Goal: Task Accomplishment & Management: Manage account settings

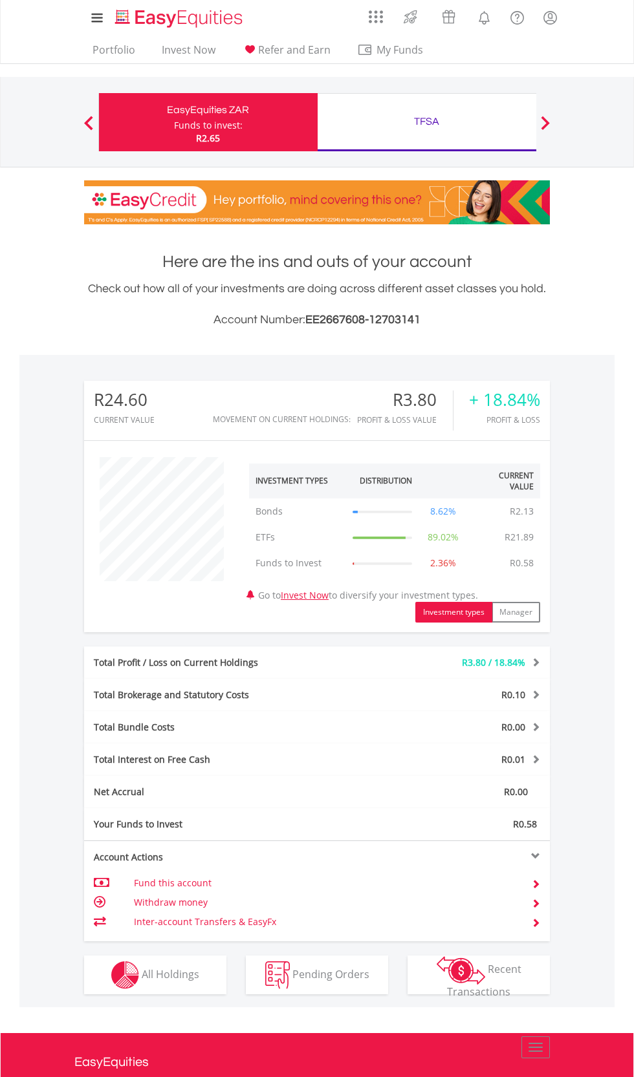
scroll to position [124, 155]
click at [153, 976] on span "All Holdings" at bounding box center [171, 974] width 58 height 14
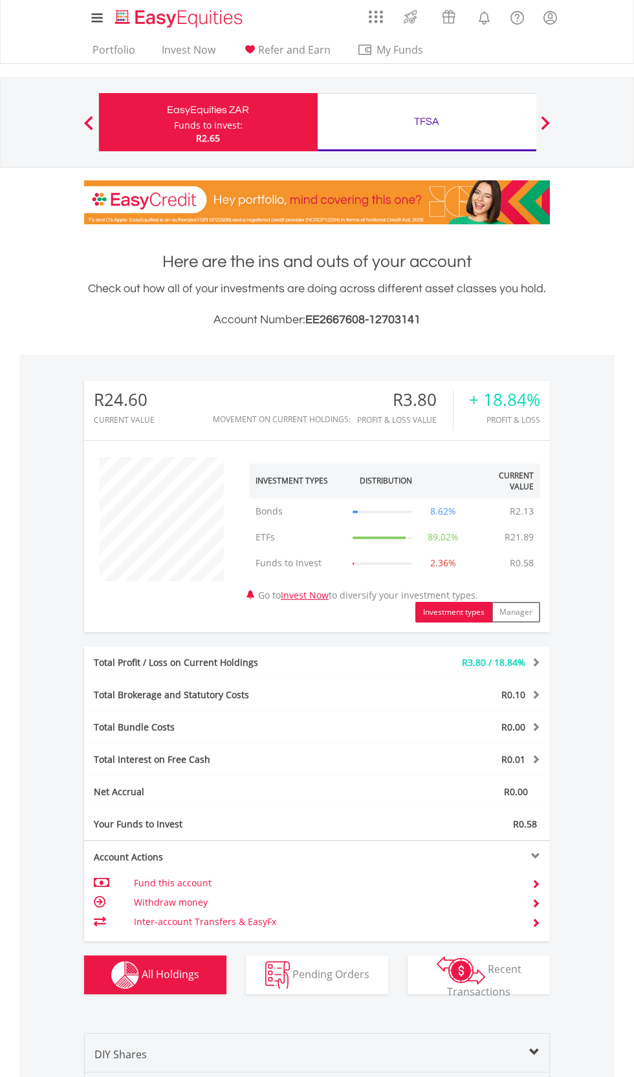
scroll to position [325, 0]
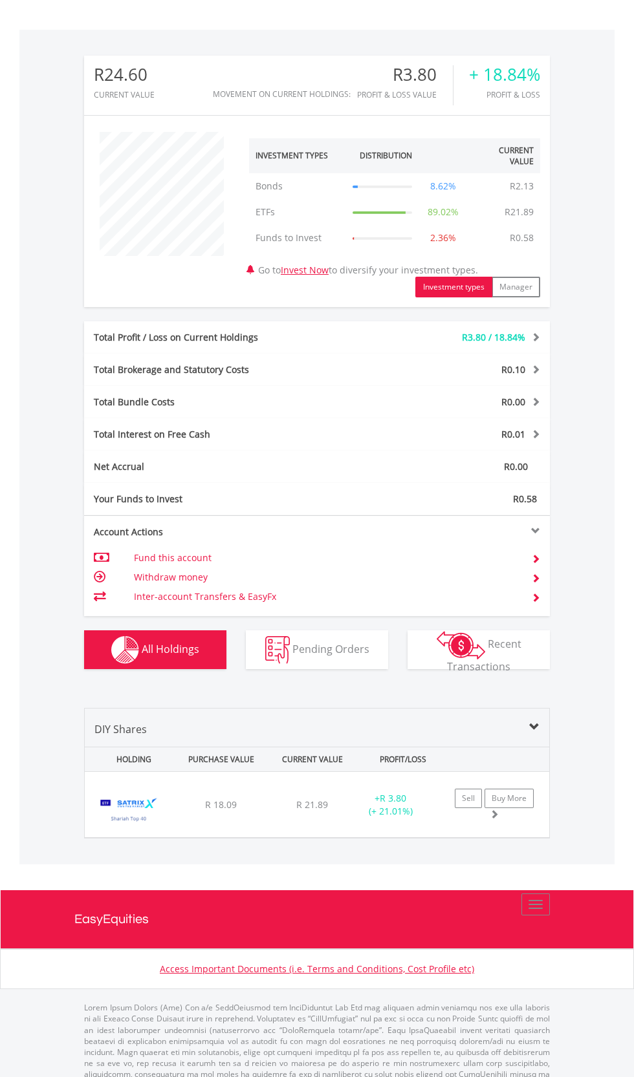
click at [178, 590] on td "Inter-account Transfers & EasyFx" at bounding box center [325, 596] width 382 height 19
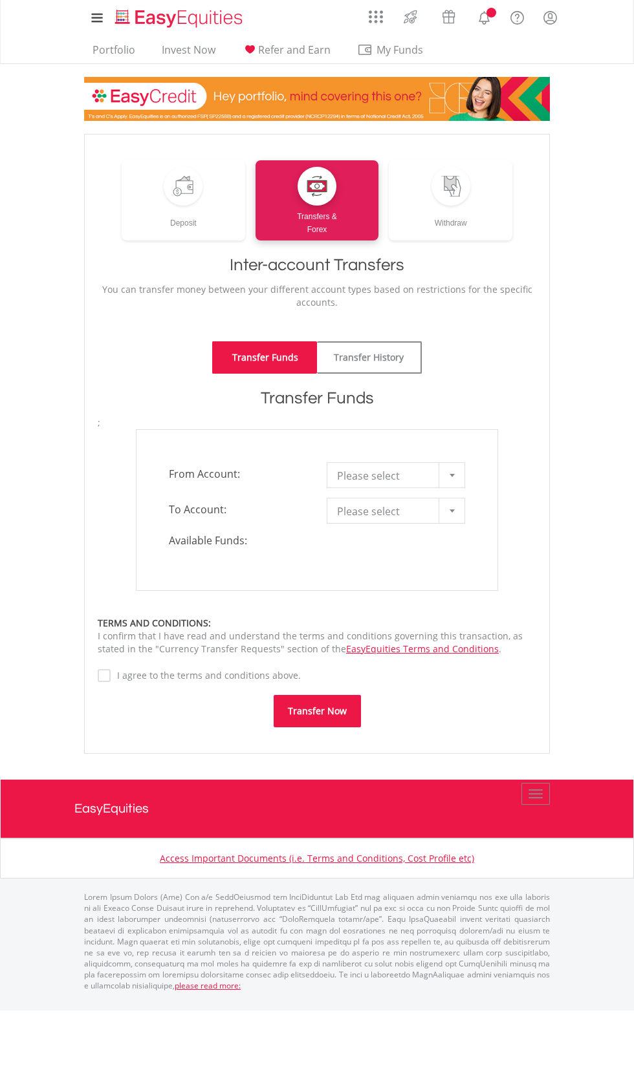
click at [439, 473] on div at bounding box center [451, 475] width 26 height 25
click at [416, 526] on div "**********" at bounding box center [317, 510] width 362 height 162
click at [468, 204] on link "Withdraw" at bounding box center [451, 200] width 124 height 80
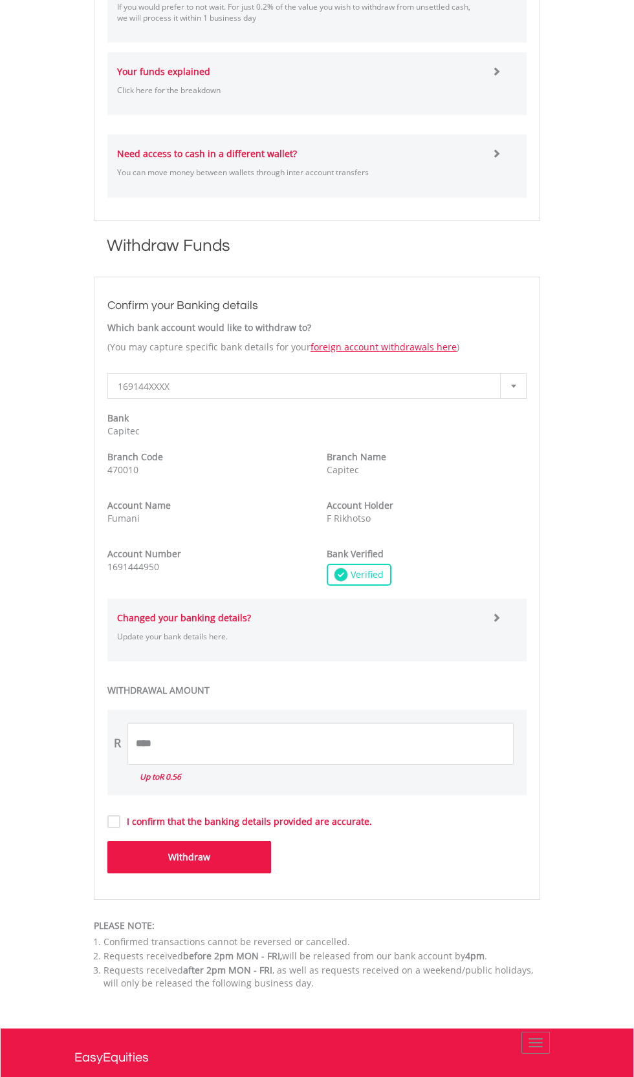
scroll to position [803, 0]
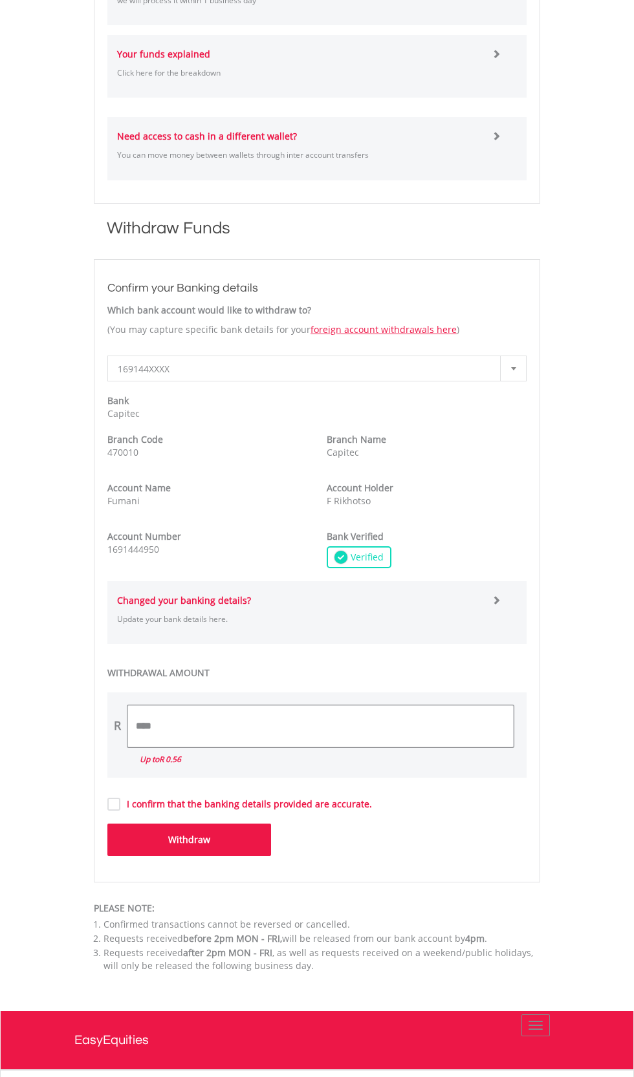
click at [222, 728] on input "****" at bounding box center [320, 727] width 386 height 42
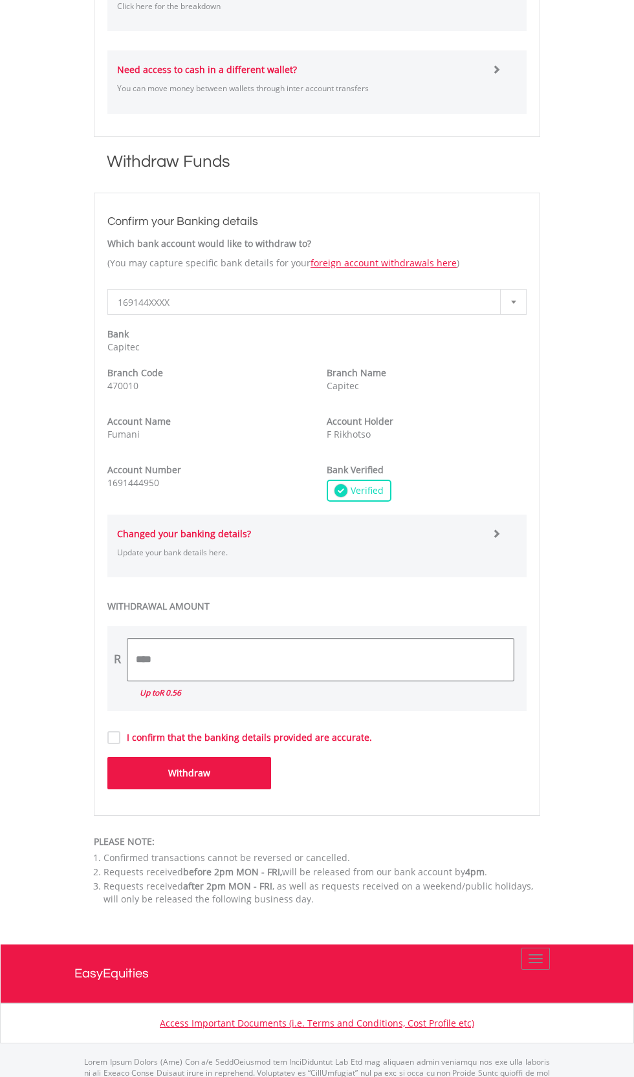
scroll to position [901, 0]
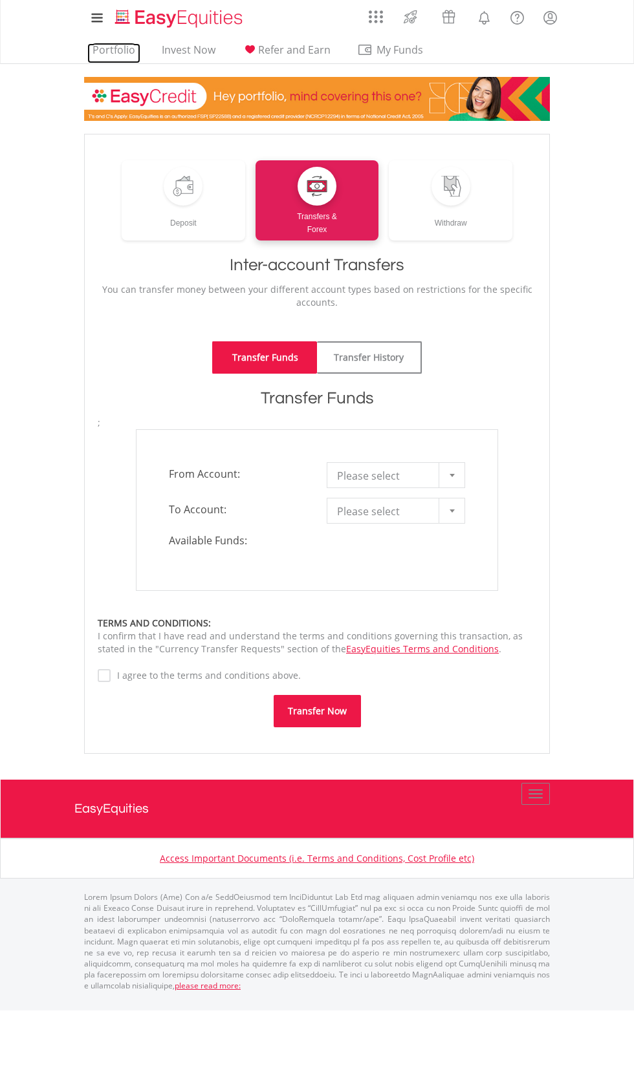
click at [119, 47] on link "Portfolio" at bounding box center [113, 53] width 53 height 20
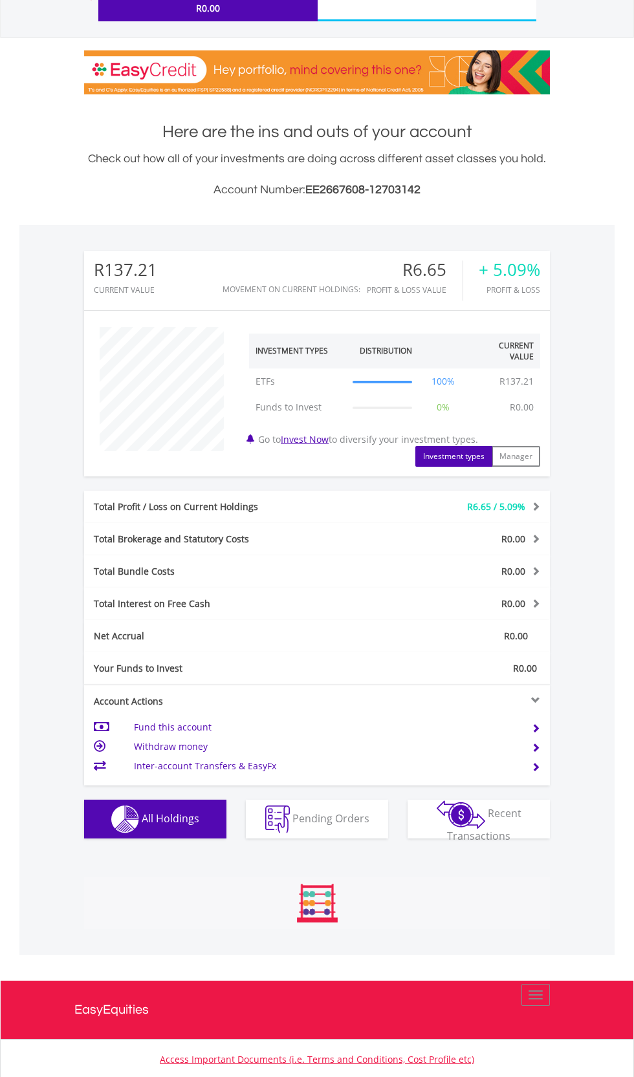
scroll to position [135, 0]
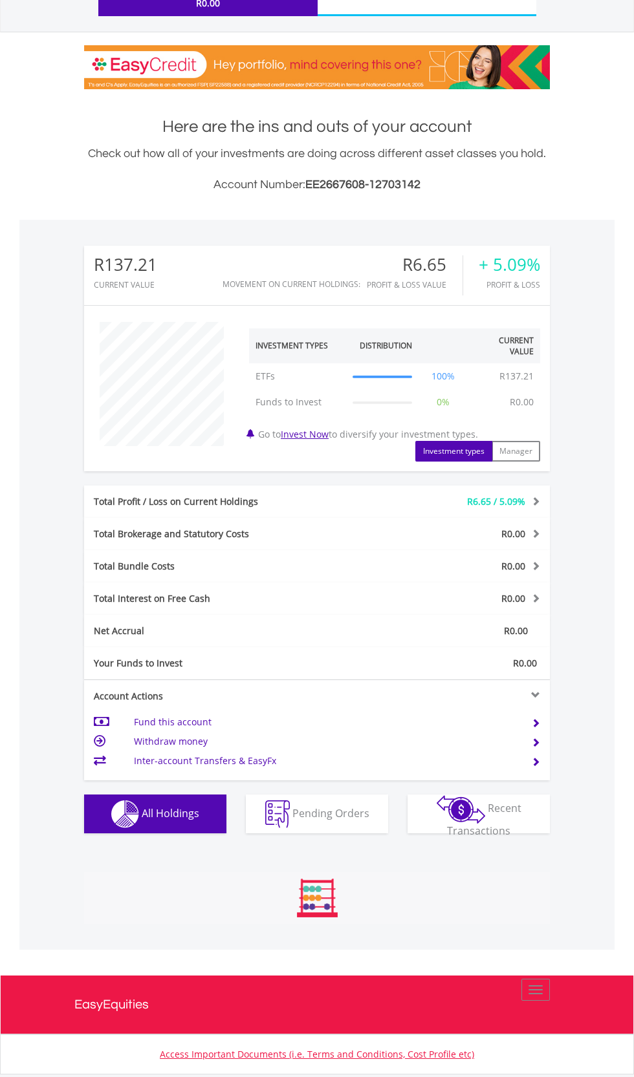
click at [140, 812] on button "Holdings All Holdings" at bounding box center [155, 814] width 142 height 39
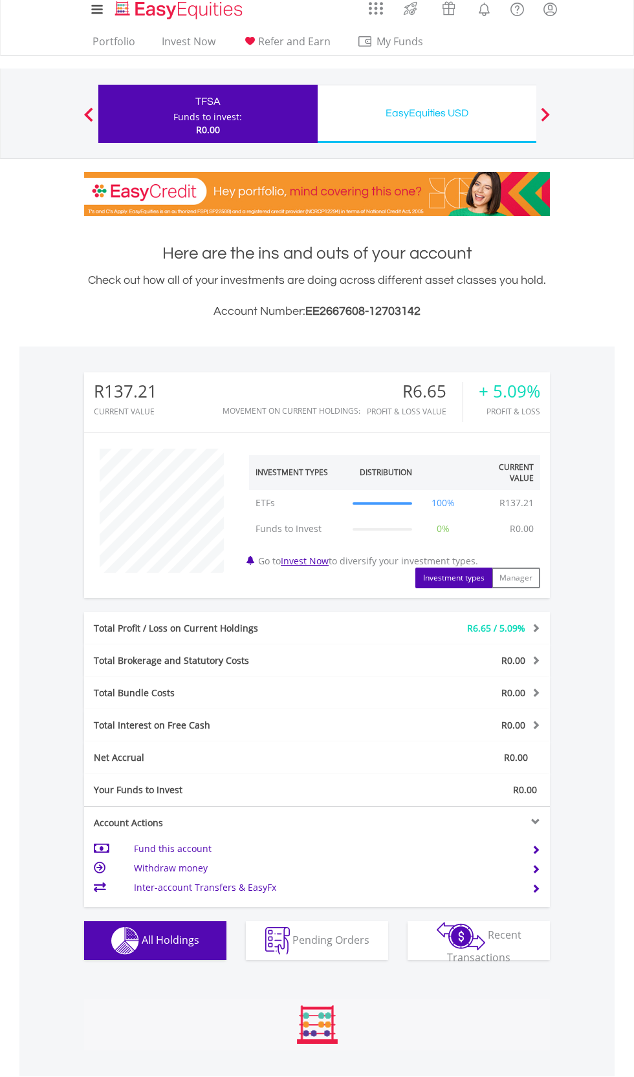
scroll to position [1, 0]
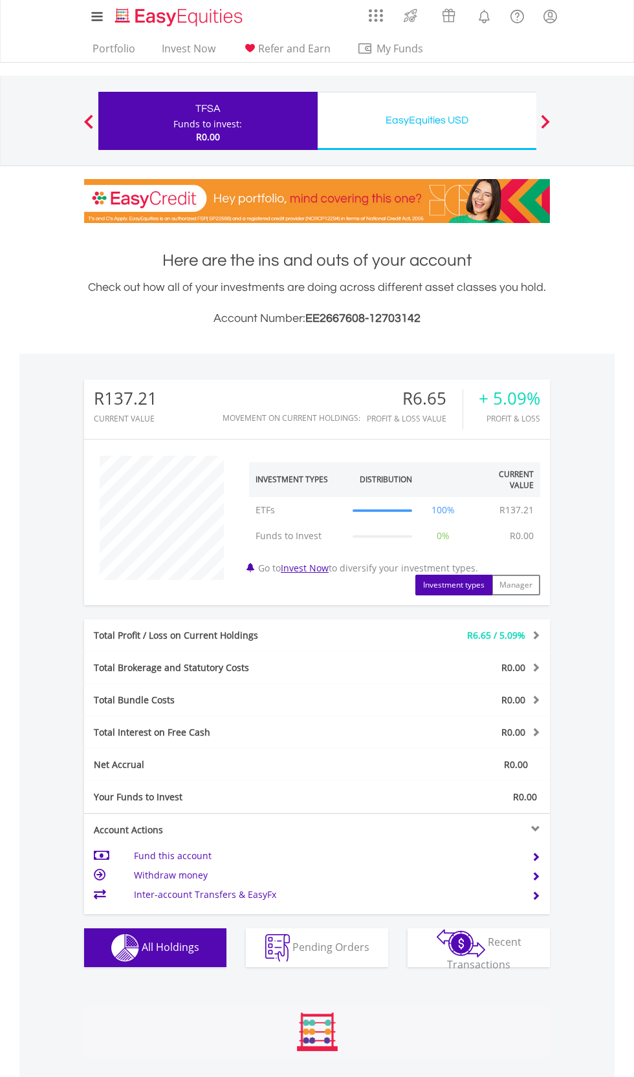
click at [140, 947] on button "Holdings All Holdings" at bounding box center [155, 948] width 142 height 39
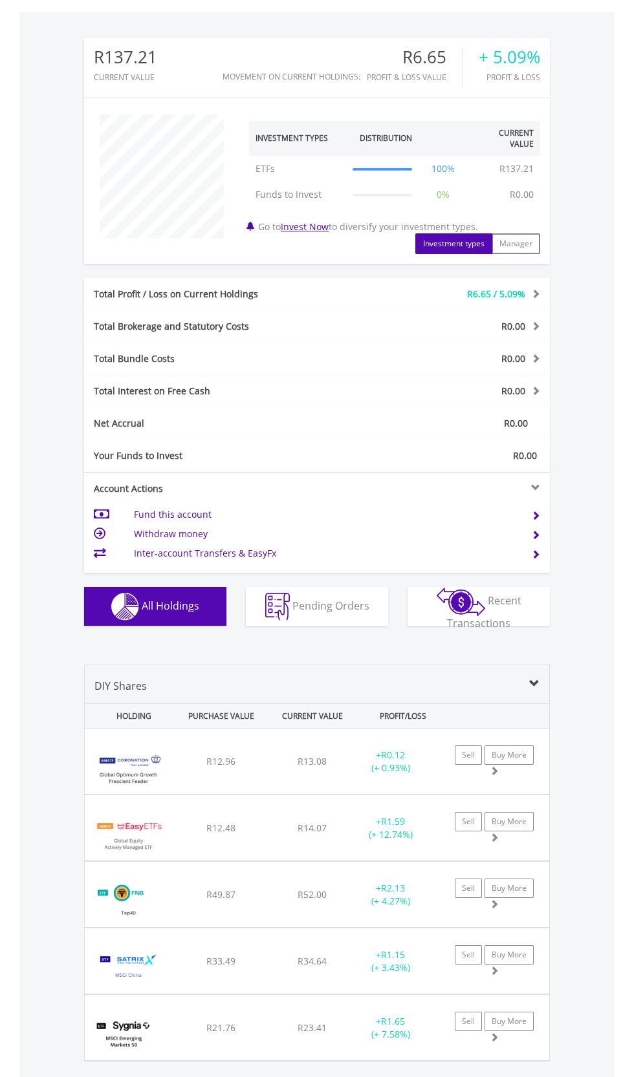
scroll to position [467, 0]
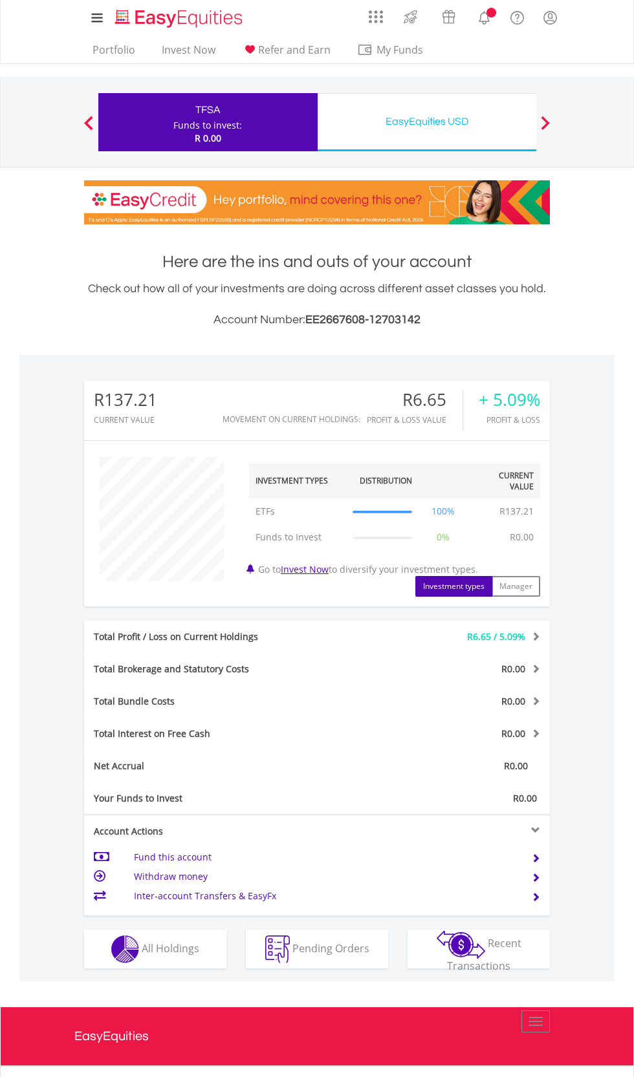
scroll to position [124, 155]
click at [154, 944] on span "All Holdings" at bounding box center [171, 948] width 58 height 14
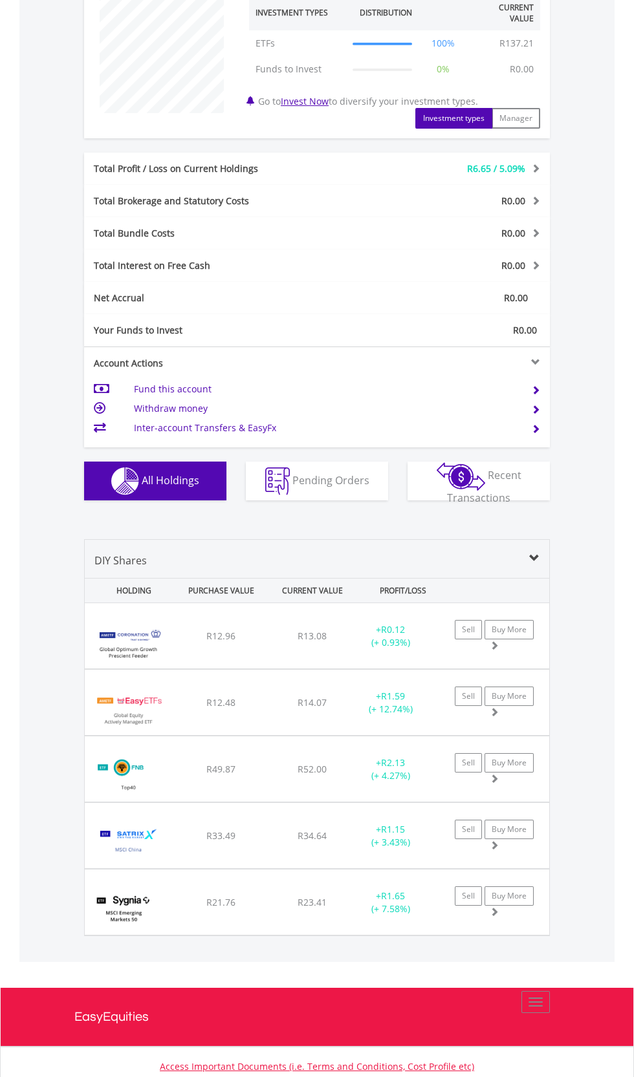
scroll to position [484, 0]
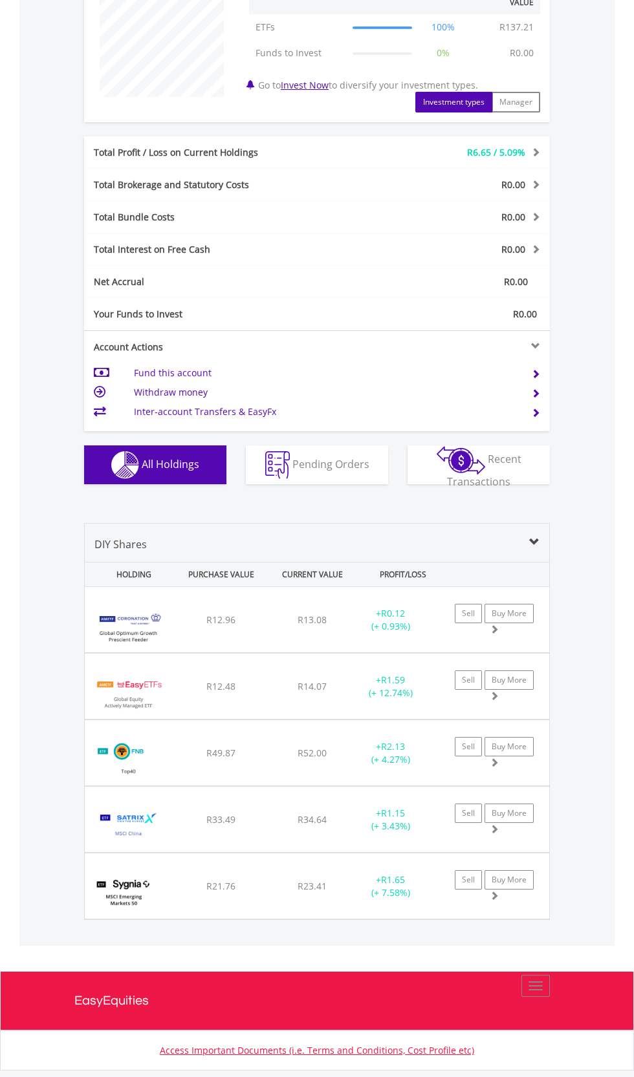
click at [125, 749] on img at bounding box center [128, 760] width 74 height 46
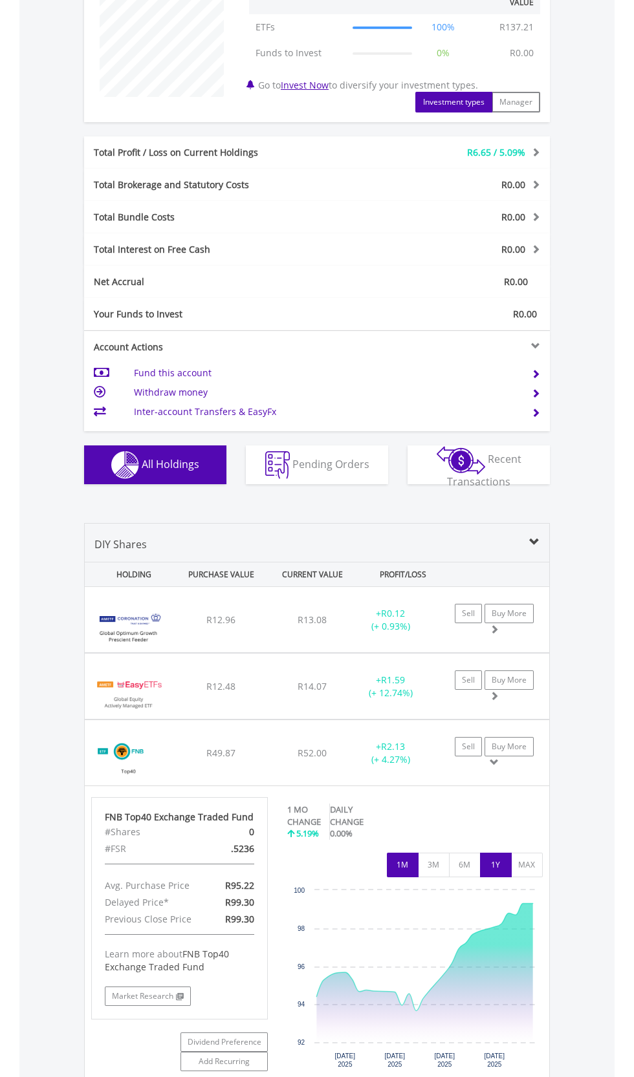
click at [495, 865] on button "1Y" at bounding box center [496, 865] width 32 height 25
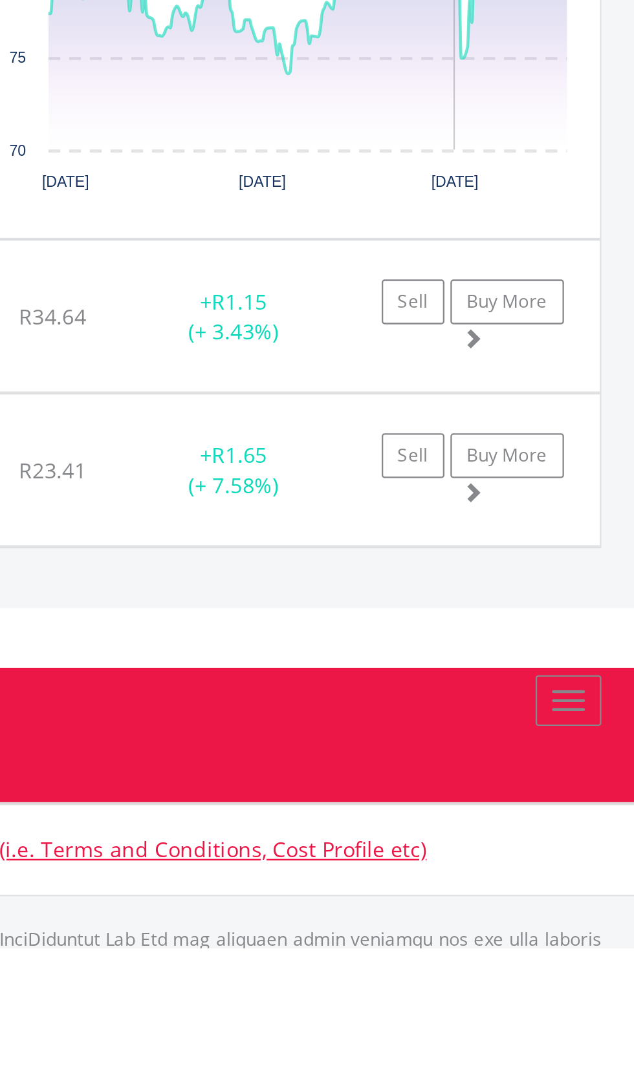
scroll to position [901, 0]
